Goal: Transaction & Acquisition: Book appointment/travel/reservation

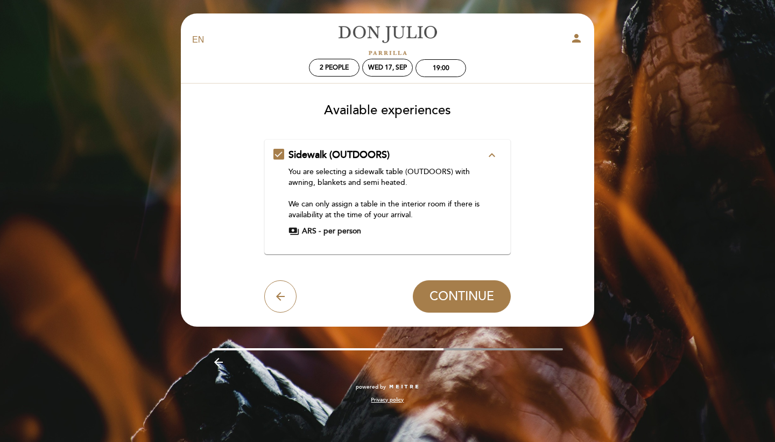
click at [321, 155] on span "Sidewalk (OUTDOORS)" at bounding box center [339, 155] width 101 height 12
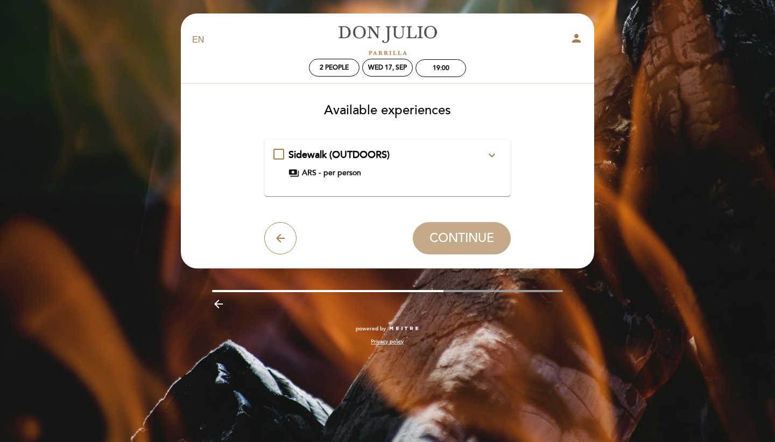
click at [321, 155] on span "Sidewalk (OUTDOORS)" at bounding box center [339, 155] width 101 height 12
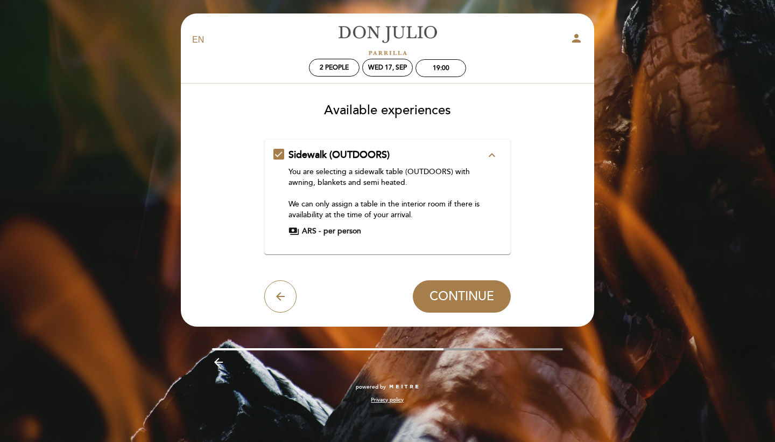
click at [311, 230] on span "ARS -" at bounding box center [311, 231] width 19 height 11
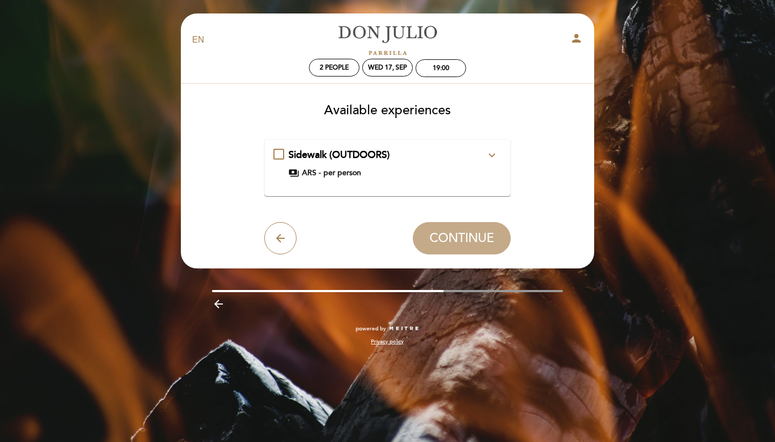
click at [298, 177] on span "payments" at bounding box center [294, 172] width 11 height 11
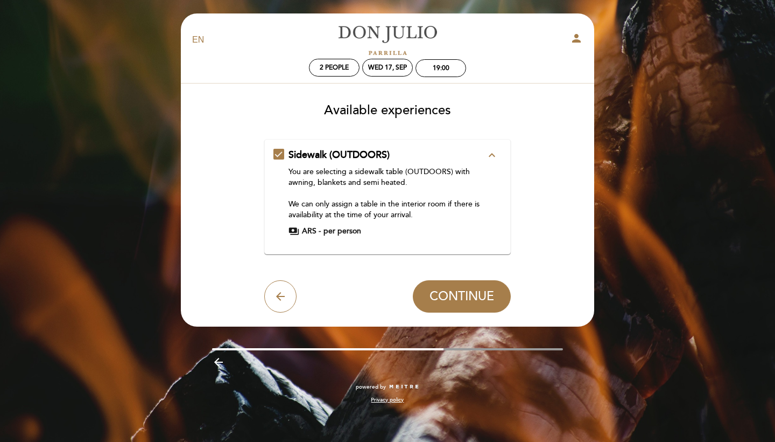
click at [289, 226] on span "payments" at bounding box center [294, 231] width 11 height 11
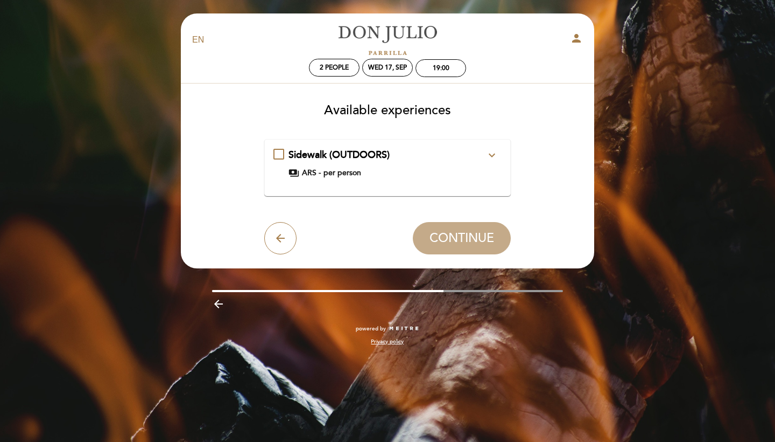
click at [296, 180] on div "Sidewalk (OUTDOORS) expand_more You are selecting a sidewalk table (OUTDOORS) w…" at bounding box center [388, 167] width 229 height 39
click at [300, 170] on div "payments ARS - per person" at bounding box center [388, 172] width 198 height 11
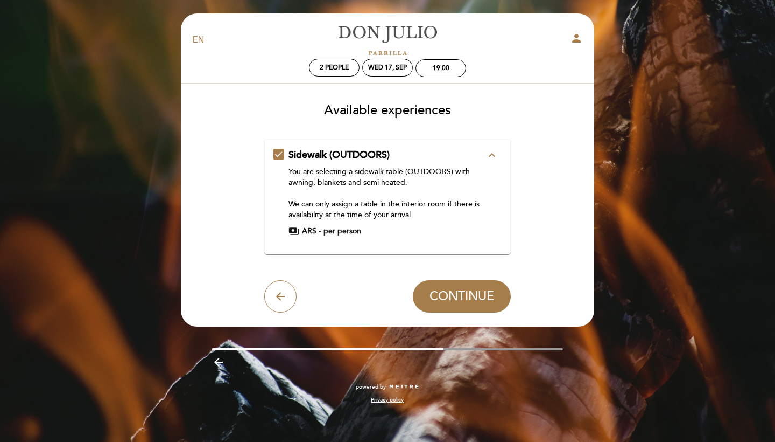
click at [347, 168] on div "You are selecting a sidewalk table (OUTDOORS) with awning, blankets and semi he…" at bounding box center [388, 193] width 198 height 54
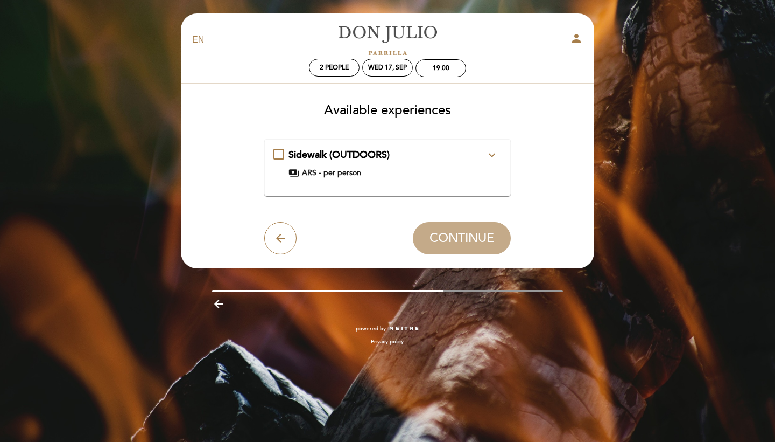
click at [331, 150] on span "Sidewalk (OUTDOORS)" at bounding box center [339, 155] width 101 height 12
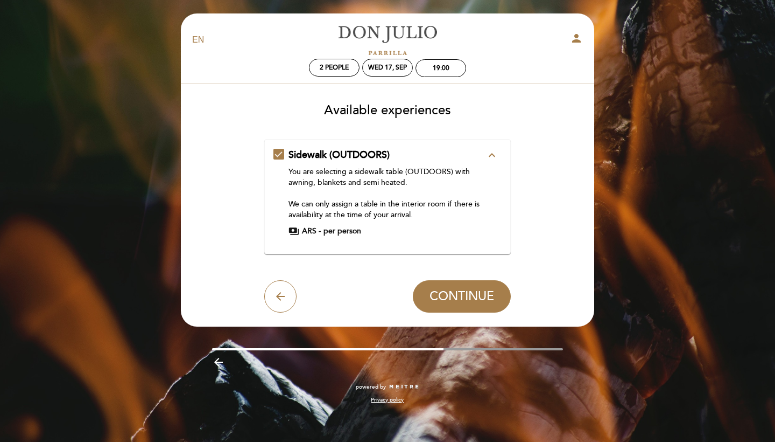
click at [384, 143] on div "Sidewalk (OUTDOORS) expand_less You are selecting a sidewalk table (OUTDOORS) w…" at bounding box center [387, 196] width 247 height 115
click at [381, 149] on span "Sidewalk (OUTDOORS)" at bounding box center [339, 155] width 101 height 12
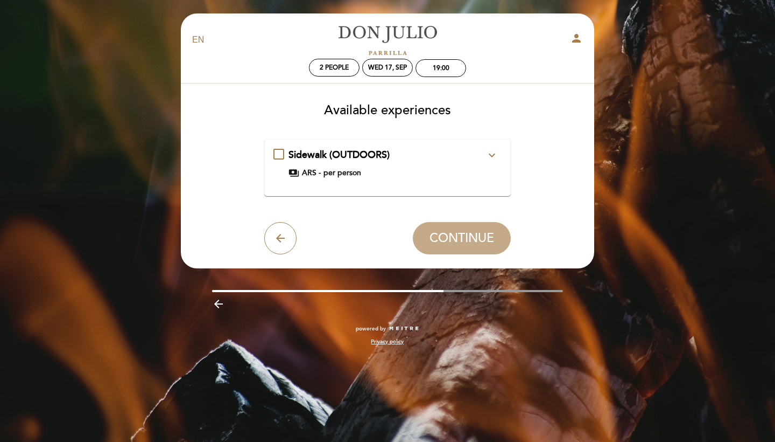
click at [298, 161] on div "Sidewalk (OUTDOORS) expand_more" at bounding box center [388, 155] width 198 height 14
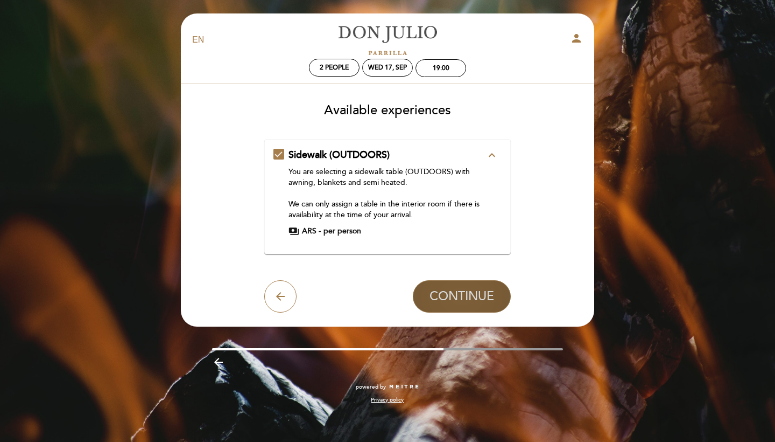
click at [446, 286] on button "CONTINUE" at bounding box center [462, 296] width 98 height 32
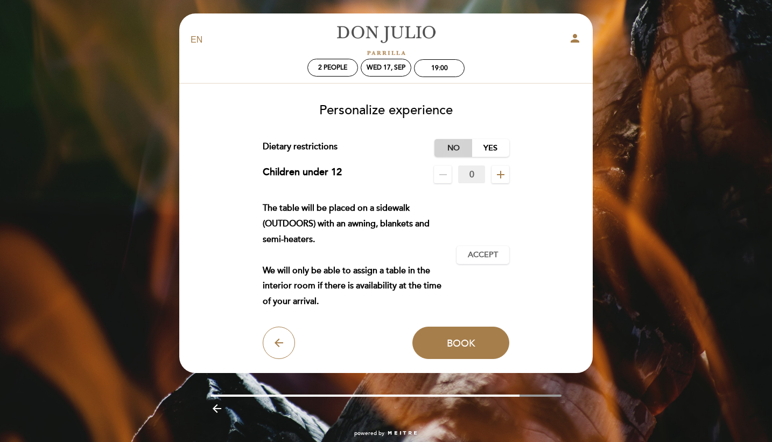
click at [453, 153] on label "No" at bounding box center [454, 148] width 38 height 18
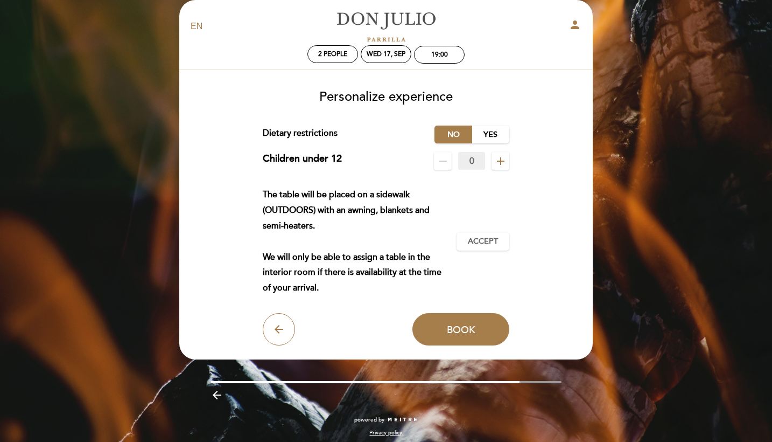
scroll to position [9, 0]
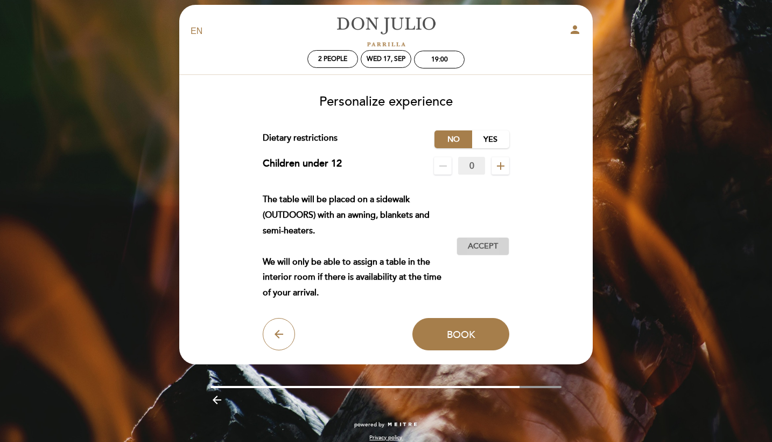
click at [476, 246] on span "Accept" at bounding box center [483, 246] width 30 height 11
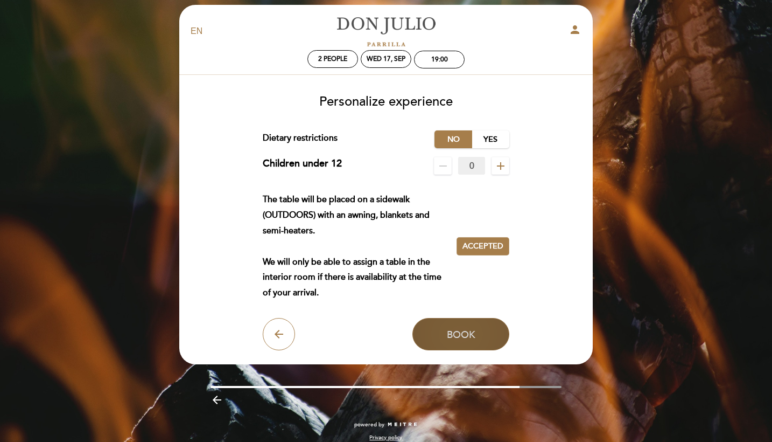
click at [444, 325] on button "Book" at bounding box center [460, 334] width 97 height 32
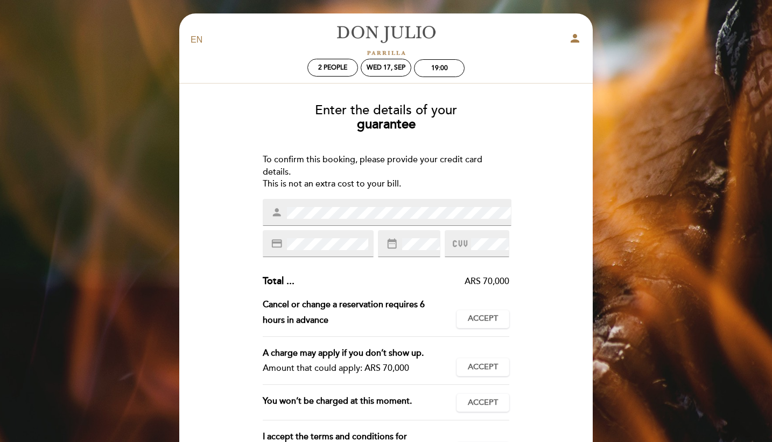
scroll to position [0, 0]
drag, startPoint x: 274, startPoint y: 160, endPoint x: 358, endPoint y: 162, distance: 84.5
click at [358, 162] on div "To confirm this booking, please provide your credit card details. This is not a…" at bounding box center [386, 171] width 247 height 37
drag, startPoint x: 268, startPoint y: 179, endPoint x: 383, endPoint y: 180, distance: 115.2
click at [383, 180] on div "To confirm this booking, please provide your credit card details. This is not a…" at bounding box center [386, 171] width 247 height 37
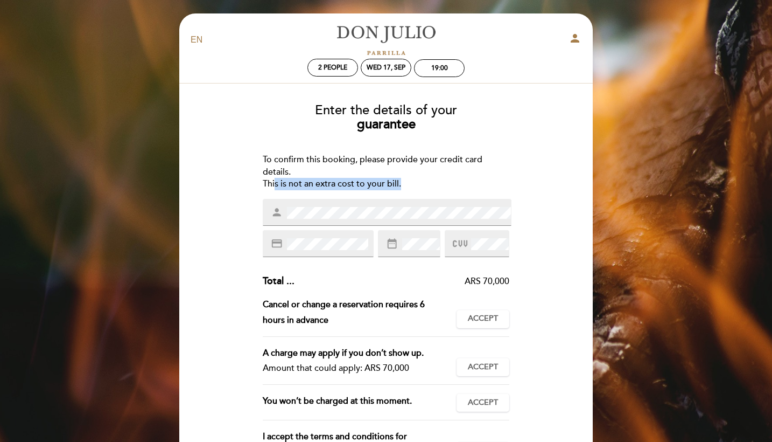
drag, startPoint x: 403, startPoint y: 184, endPoint x: 274, endPoint y: 184, distance: 129.2
click at [274, 184] on div "To confirm this booking, please provide your credit card details. This is not a…" at bounding box center [386, 171] width 247 height 37
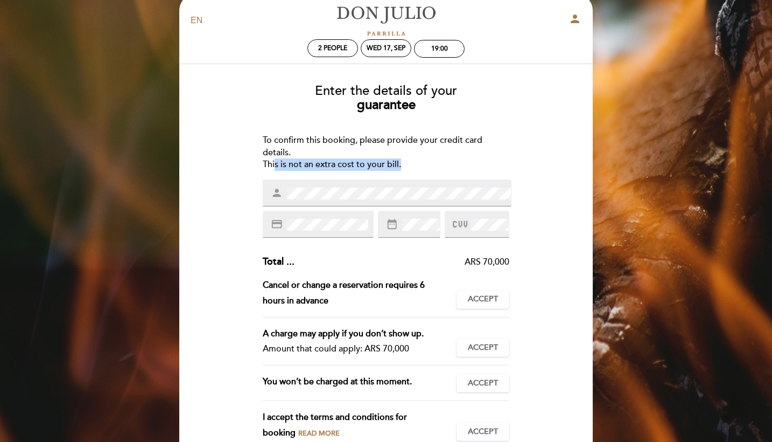
drag, startPoint x: 401, startPoint y: 341, endPoint x: 361, endPoint y: 341, distance: 39.3
click at [361, 341] on div "Amount that could apply: ARS 70,000" at bounding box center [356, 349] width 186 height 16
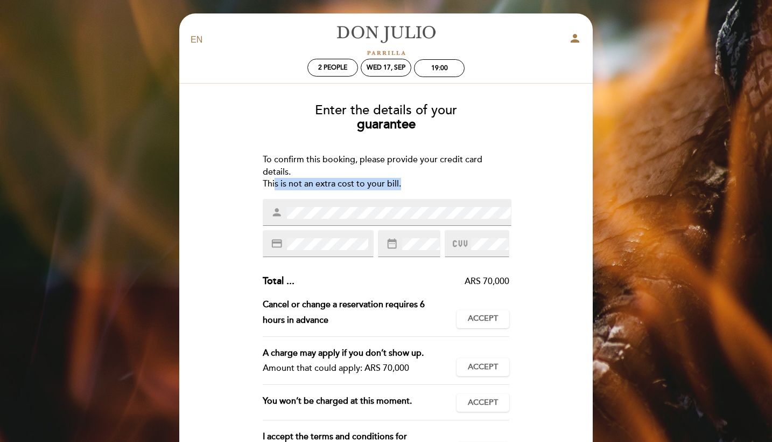
scroll to position [0, 0]
click at [467, 243] on icon at bounding box center [460, 244] width 15 height 18
click at [498, 182] on div "To confirm this booking, please provide your credit card details. This is not a…" at bounding box center [386, 171] width 247 height 37
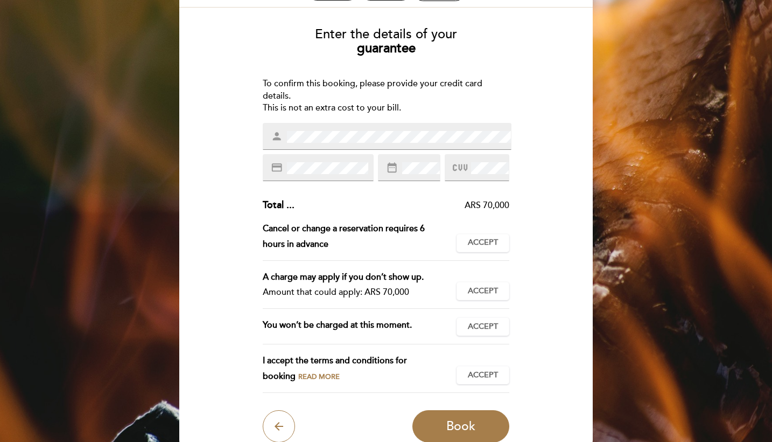
scroll to position [77, 0]
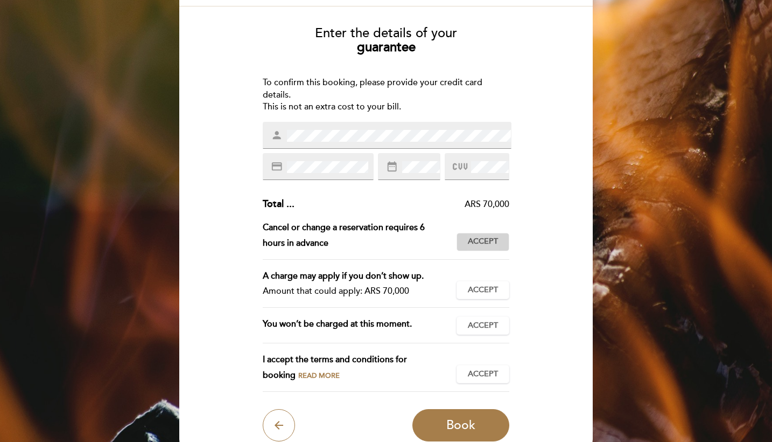
click at [474, 238] on span "Accept" at bounding box center [483, 241] width 30 height 11
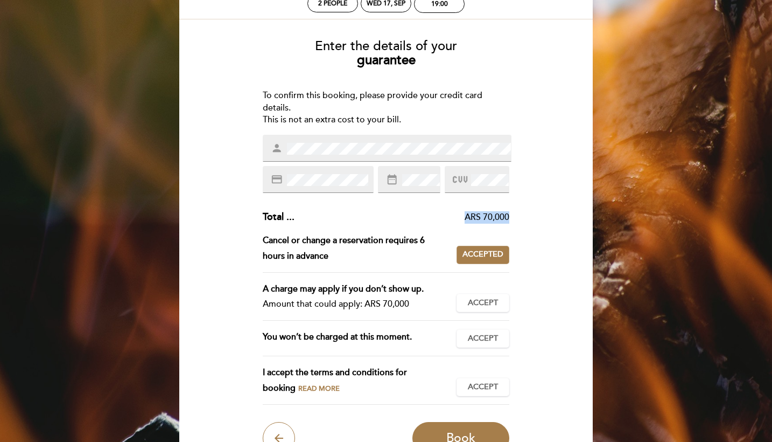
drag, startPoint x: 461, startPoint y: 216, endPoint x: 524, endPoint y: 217, distance: 63.5
click at [524, 217] on div "Enter the details of your guarantee To confirm this booking, please provide you…" at bounding box center [386, 242] width 398 height 423
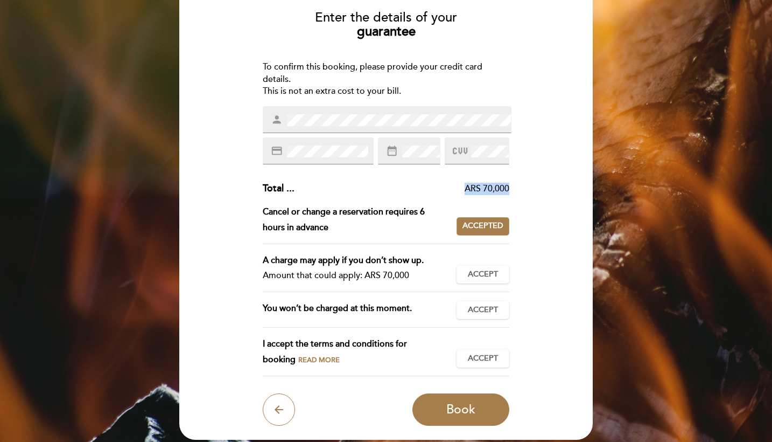
scroll to position [94, 0]
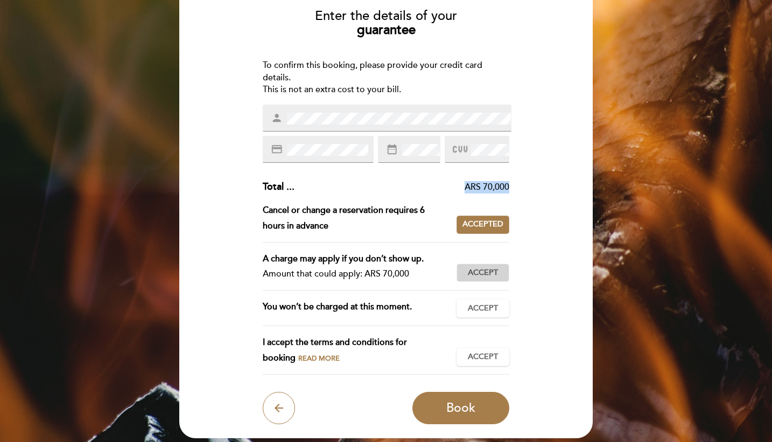
click at [480, 269] on span "Accept" at bounding box center [483, 272] width 30 height 11
click at [474, 303] on span "Accept" at bounding box center [483, 308] width 30 height 11
click at [489, 355] on span "Accept" at bounding box center [483, 356] width 30 height 11
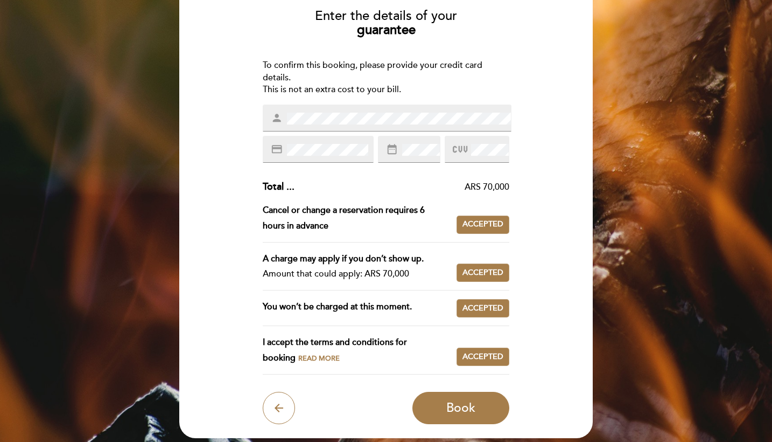
click at [473, 385] on div "Enter the details of your guarantee To confirm this booking, please provide you…" at bounding box center [386, 212] width 398 height 423
click at [337, 354] on span "Read more" at bounding box center [318, 358] width 41 height 9
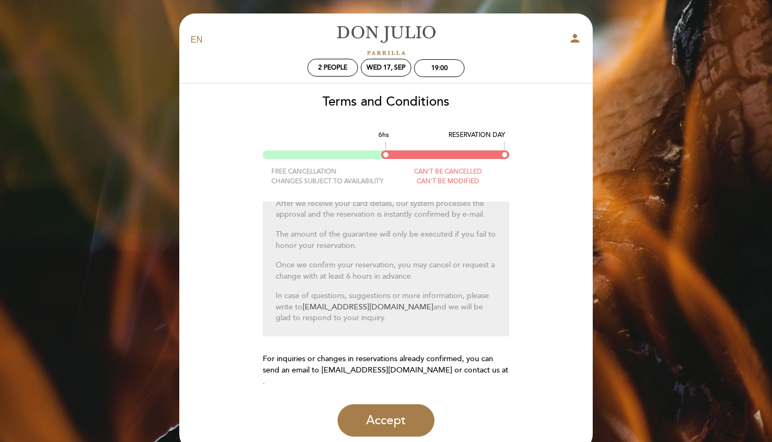
scroll to position [7, 0]
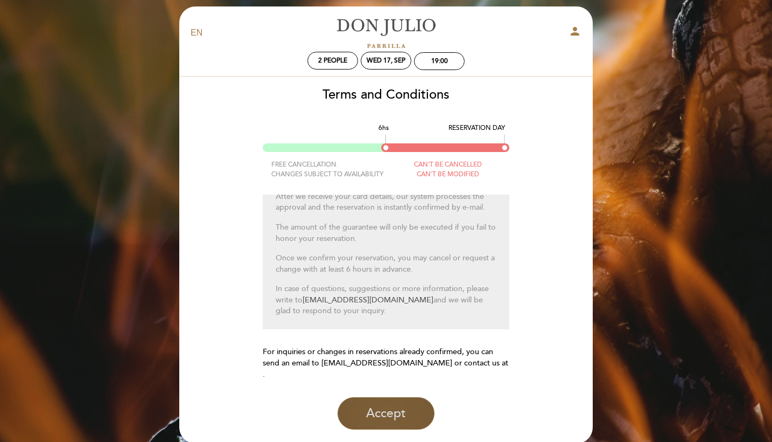
click at [376, 398] on button "Accept" at bounding box center [386, 413] width 97 height 32
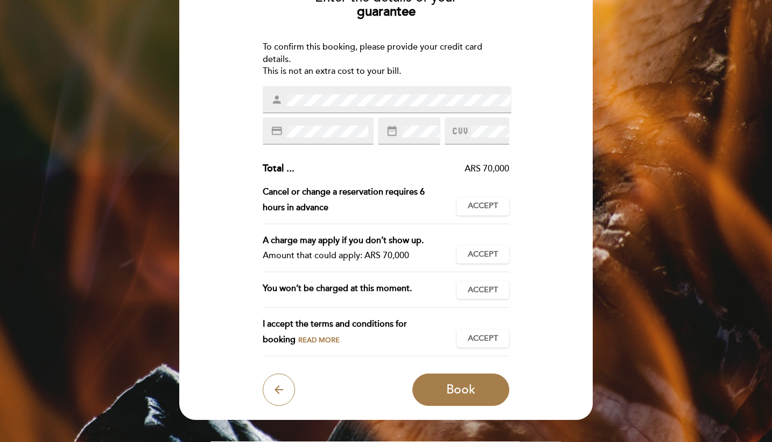
scroll to position [129, 0]
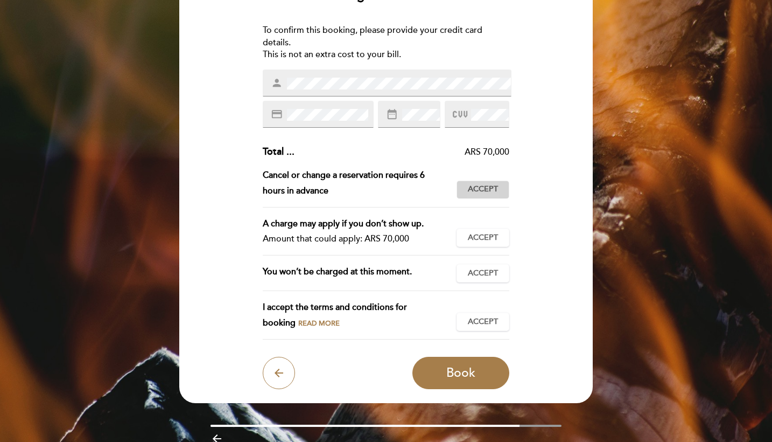
click at [468, 194] on button "Accept Accepted" at bounding box center [483, 189] width 53 height 18
click at [469, 228] on button "Accept Accepted" at bounding box center [483, 237] width 53 height 18
click at [474, 274] on span "Accept" at bounding box center [483, 273] width 30 height 11
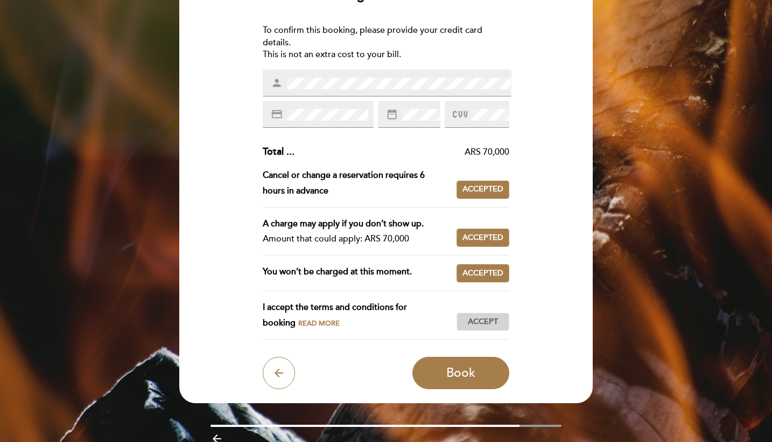
click at [471, 316] on span "Accept" at bounding box center [483, 321] width 30 height 11
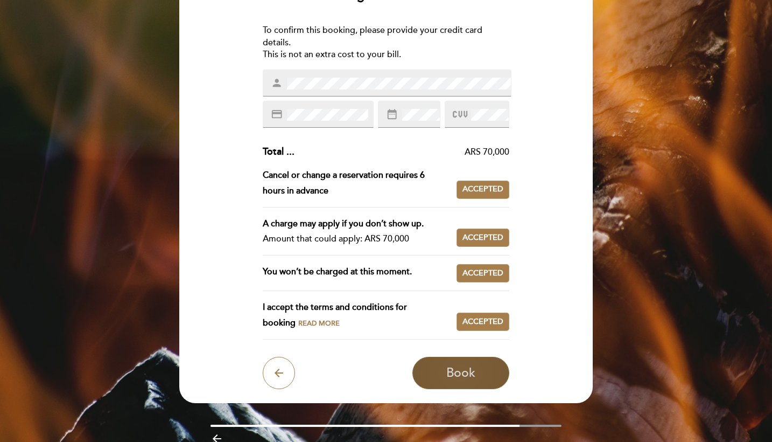
click at [490, 368] on button "Book" at bounding box center [460, 372] width 97 height 32
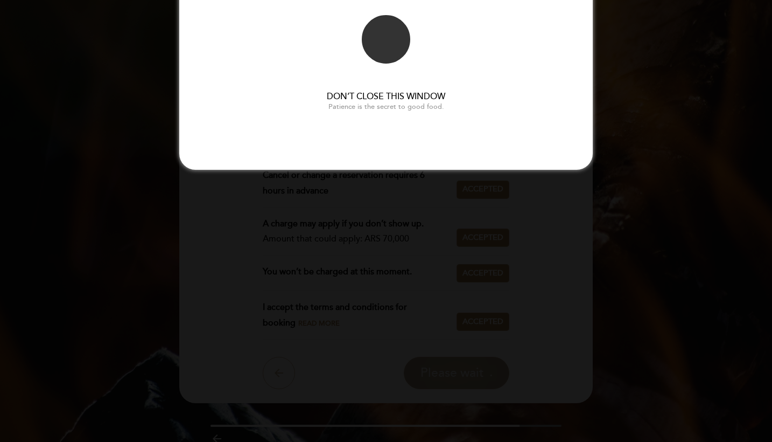
scroll to position [0, 0]
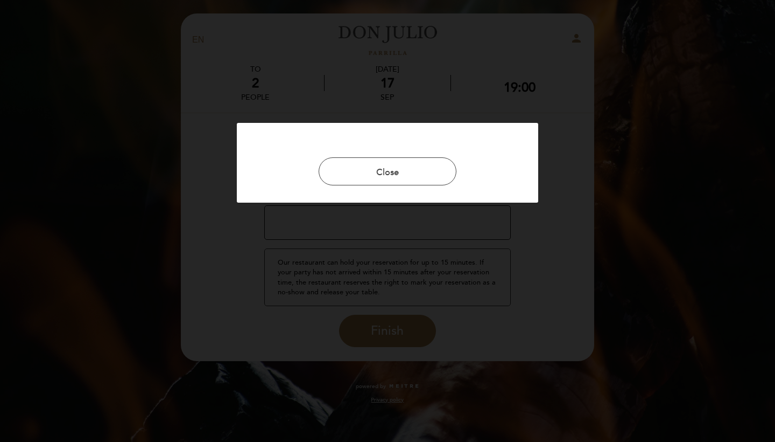
click at [400, 81] on div at bounding box center [387, 221] width 775 height 442
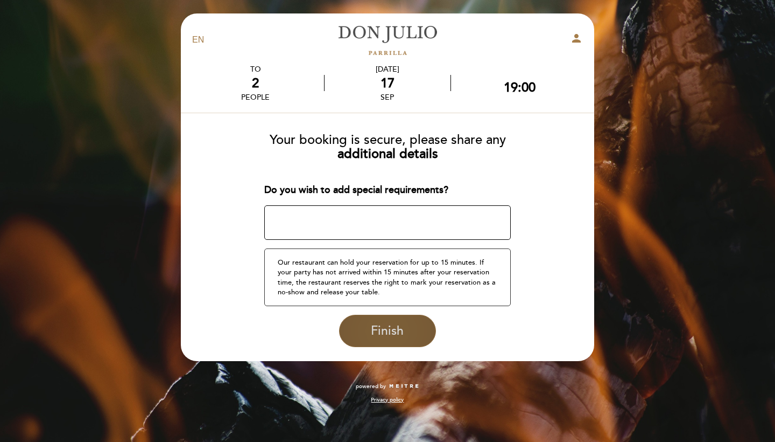
click at [370, 332] on button "Finish" at bounding box center [387, 330] width 97 height 32
